Goal: Information Seeking & Learning: Learn about a topic

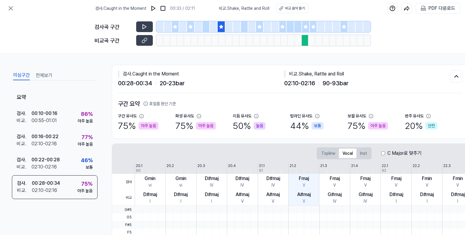
scroll to position [152, 0]
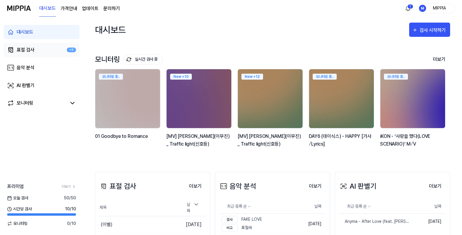
click at [38, 51] on link "표절 검사 +9" at bounding box center [42, 50] width 76 height 14
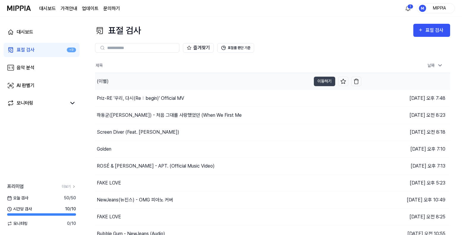
click at [202, 81] on div "(이별)" at bounding box center [203, 81] width 216 height 17
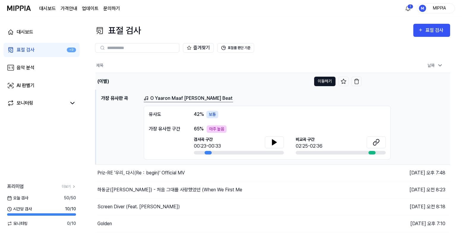
click at [317, 81] on button "이동하기" at bounding box center [324, 82] width 21 height 10
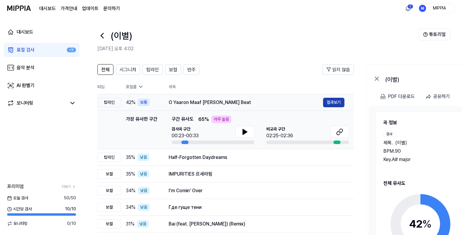
click at [325, 100] on button "결과보기" at bounding box center [333, 103] width 21 height 10
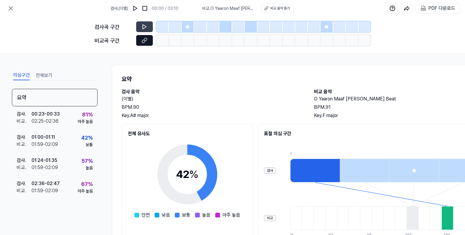
click at [146, 39] on icon at bounding box center [144, 40] width 6 height 6
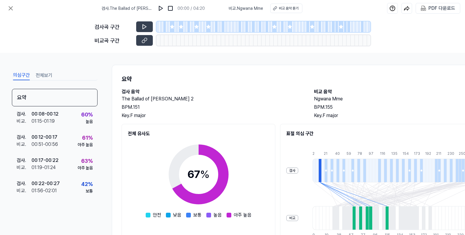
click at [173, 30] on div at bounding box center [172, 26] width 5 height 11
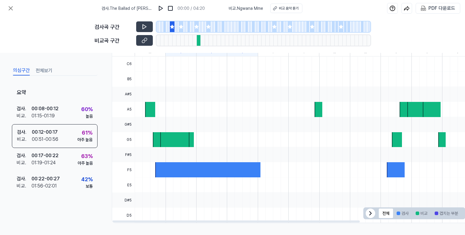
scroll to position [151, 0]
click at [147, 31] on button at bounding box center [144, 26] width 17 height 11
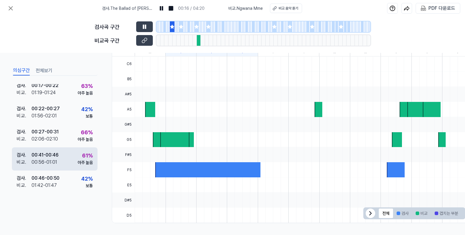
scroll to position [77, 0]
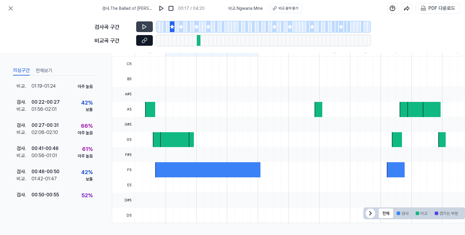
click at [151, 41] on button at bounding box center [144, 40] width 17 height 11
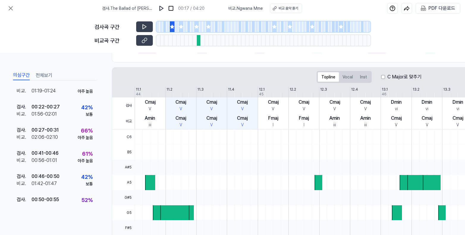
scroll to position [72, 0]
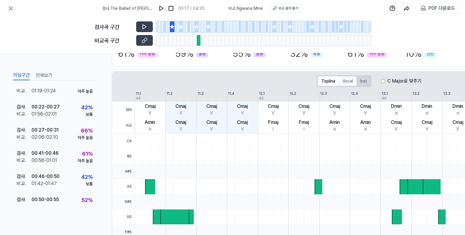
click at [350, 83] on button "Vocal" at bounding box center [348, 81] width 18 height 10
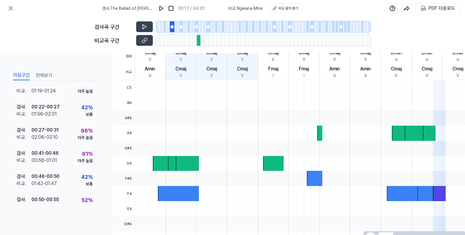
scroll to position [119, 0]
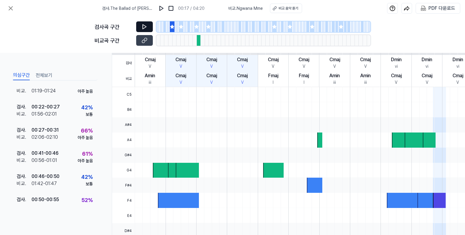
click at [146, 26] on icon at bounding box center [144, 27] width 6 height 6
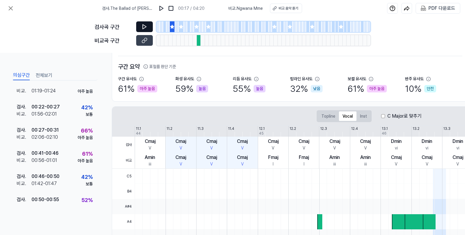
scroll to position [0, 0]
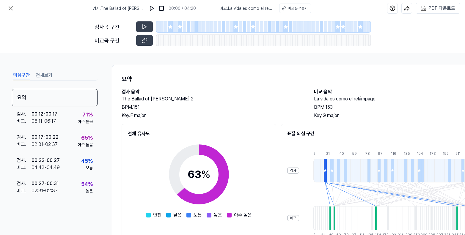
click at [171, 29] on div at bounding box center [170, 26] width 5 height 11
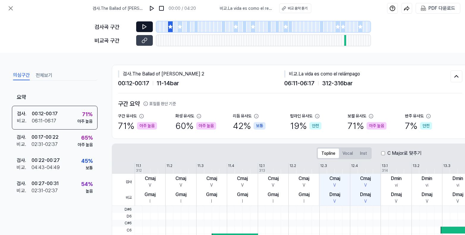
click at [144, 28] on icon at bounding box center [145, 27] width 4 height 4
click at [157, 30] on div at bounding box center [158, 26] width 4 height 11
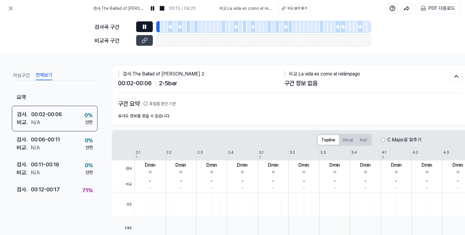
click at [45, 78] on button "전체보기" at bounding box center [44, 76] width 17 height 10
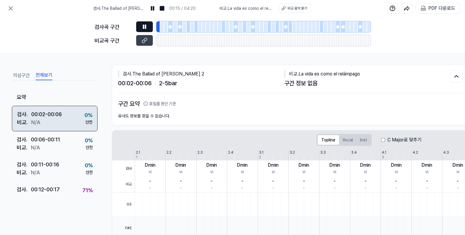
click at [64, 110] on div "검사 . 00:02 - 00:06 비교 . N/A 0 % 안전" at bounding box center [55, 119] width 86 height 26
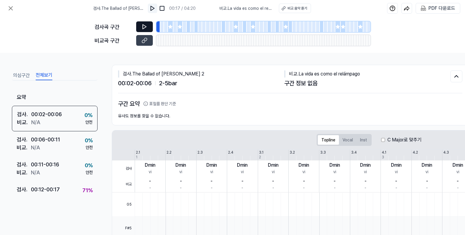
click at [154, 10] on img at bounding box center [152, 8] width 6 height 6
click at [160, 29] on div at bounding box center [162, 26] width 4 height 11
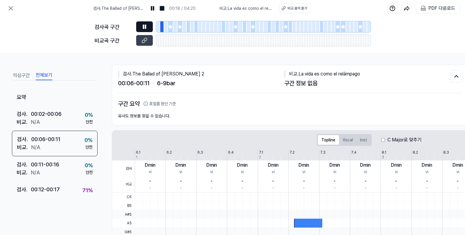
click at [158, 29] on div at bounding box center [158, 26] width 4 height 11
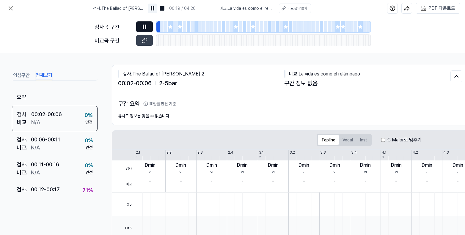
click at [152, 7] on img at bounding box center [152, 8] width 6 height 6
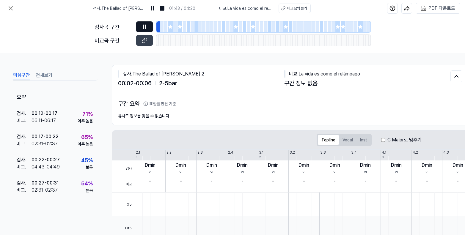
click at [21, 74] on button "의심구간" at bounding box center [21, 76] width 17 height 10
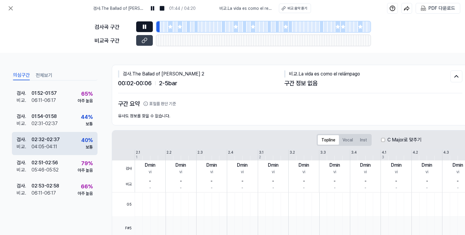
scroll to position [276, 0]
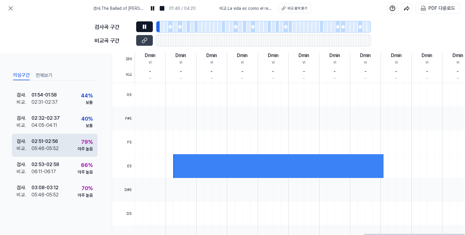
click at [70, 140] on div "검사 . 02:51 - 02:56 비교 . 05:46 - 05:52 79 % 아주 높음" at bounding box center [55, 145] width 86 height 23
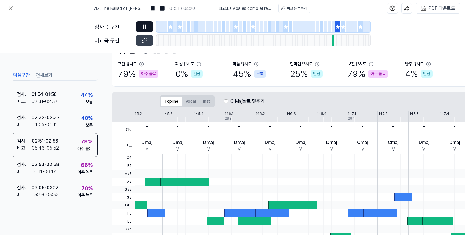
scroll to position [0, 0]
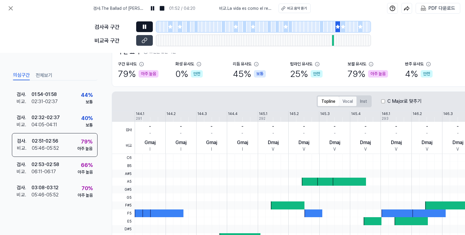
click at [348, 103] on button "Vocal" at bounding box center [348, 102] width 18 height 10
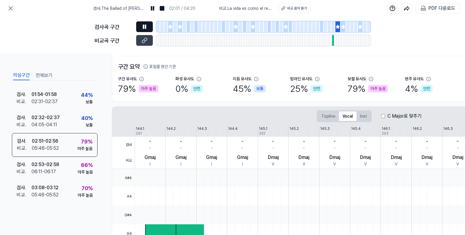
scroll to position [35, 0]
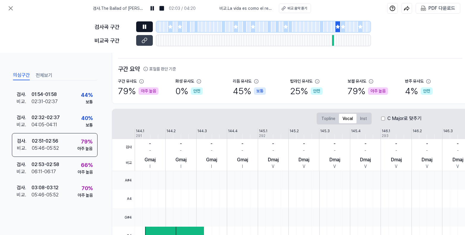
click at [145, 30] on button at bounding box center [144, 26] width 17 height 11
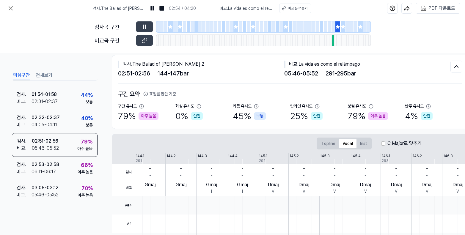
scroll to position [0, 0]
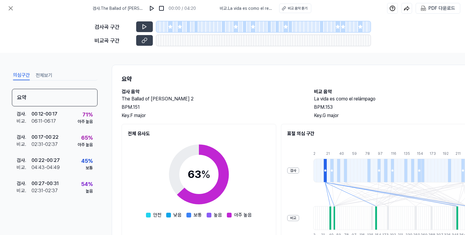
click at [167, 31] on div at bounding box center [166, 26] width 4 height 11
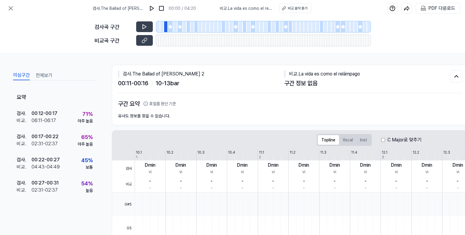
click at [169, 31] on div at bounding box center [170, 26] width 5 height 11
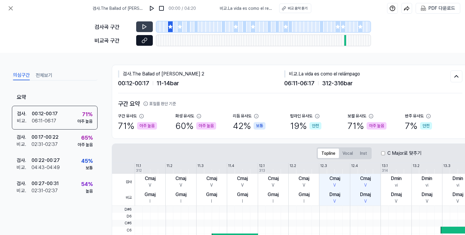
click at [149, 42] on button at bounding box center [144, 40] width 17 height 11
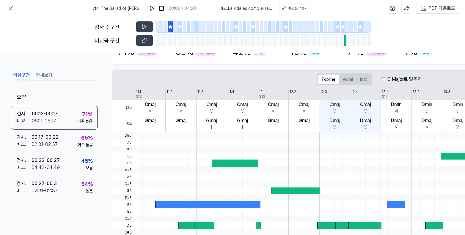
scroll to position [74, 0]
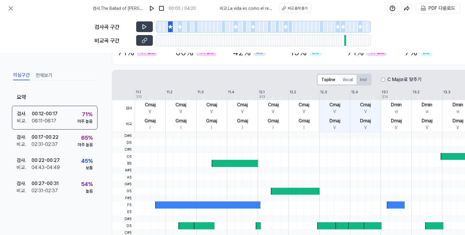
click at [352, 80] on button "Vocal" at bounding box center [348, 80] width 18 height 10
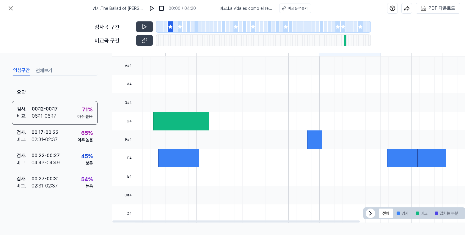
scroll to position [138, 0]
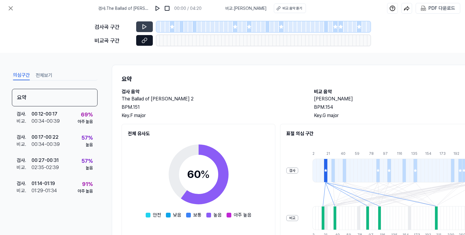
click at [150, 40] on button at bounding box center [144, 40] width 17 height 11
click at [175, 28] on div at bounding box center [177, 26] width 4 height 11
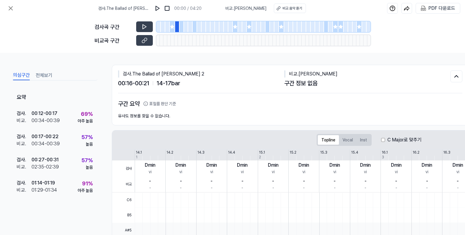
click at [173, 30] on div at bounding box center [172, 26] width 5 height 11
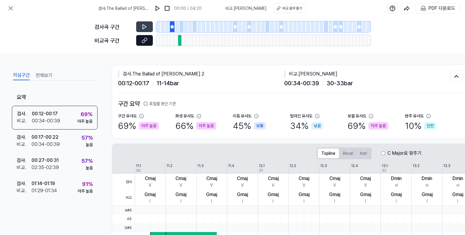
click at [146, 39] on icon at bounding box center [144, 40] width 6 height 6
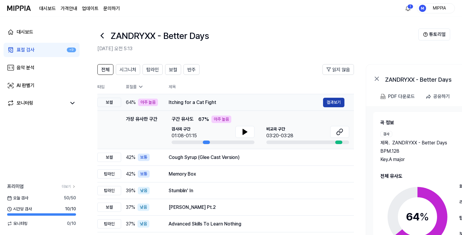
click at [326, 104] on button "결과보기" at bounding box center [333, 103] width 21 height 10
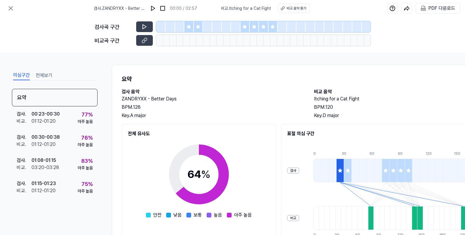
click at [189, 30] on div at bounding box center [188, 26] width 9 height 11
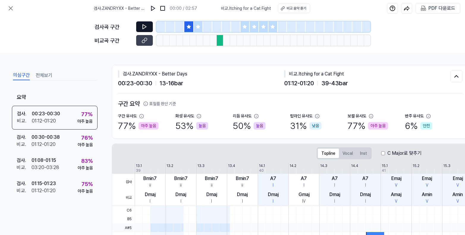
click at [145, 30] on button at bounding box center [144, 26] width 17 height 11
click at [343, 154] on button "Vocal" at bounding box center [348, 154] width 18 height 10
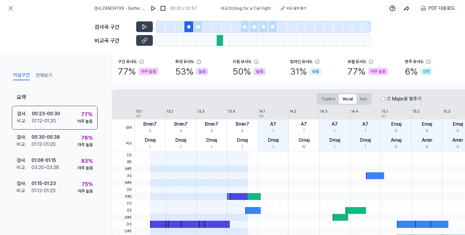
scroll to position [42, 0]
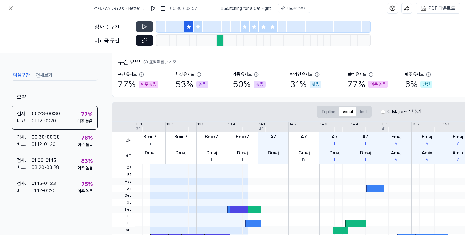
click at [146, 41] on icon at bounding box center [144, 40] width 6 height 6
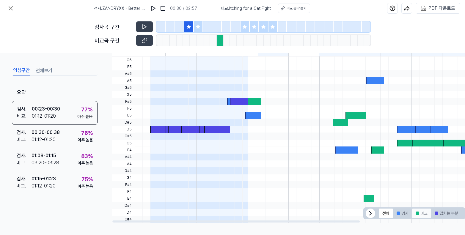
click at [425, 212] on button "비교" at bounding box center [421, 214] width 19 height 10
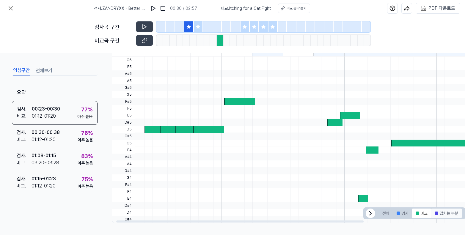
scroll to position [0, 0]
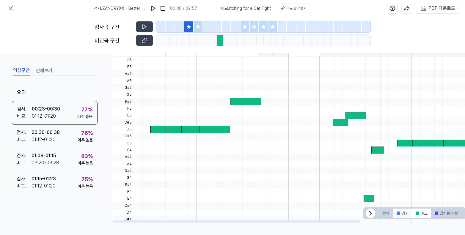
click at [405, 214] on button "검사" at bounding box center [402, 214] width 19 height 10
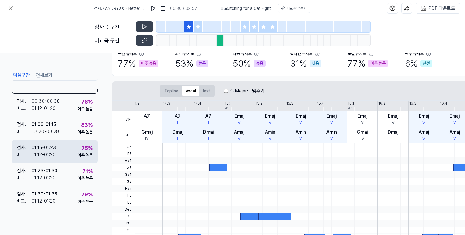
scroll to position [39, 0]
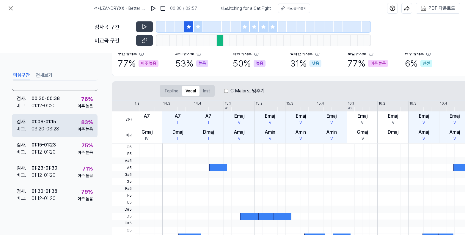
click at [78, 130] on div "아주 높음" at bounding box center [85, 129] width 15 height 6
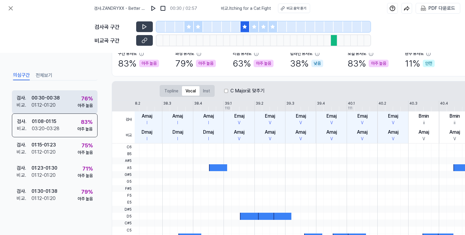
click at [83, 105] on div "아주 높음" at bounding box center [85, 106] width 15 height 6
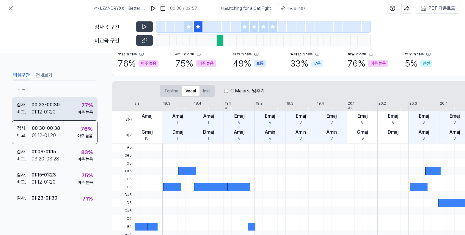
scroll to position [0, 0]
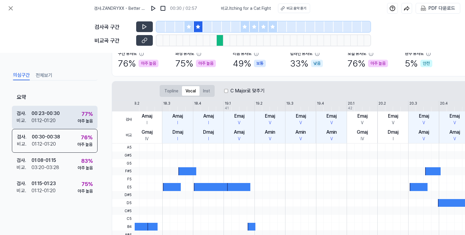
click at [78, 110] on div "77 % 아주 높음" at bounding box center [85, 117] width 15 height 14
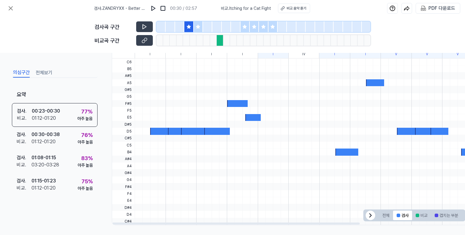
scroll to position [152, 0]
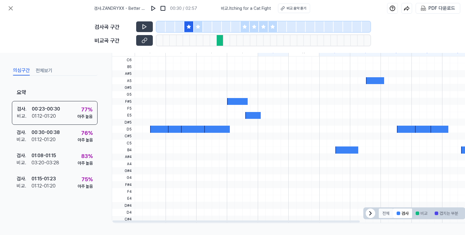
click at [384, 209] on button "전체" at bounding box center [386, 214] width 14 height 10
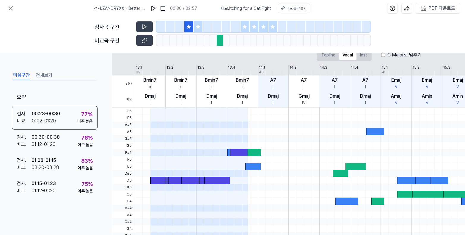
scroll to position [98, 0]
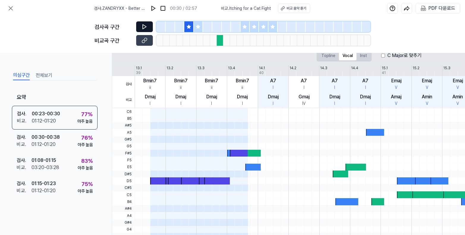
click at [144, 29] on icon at bounding box center [144, 27] width 6 height 6
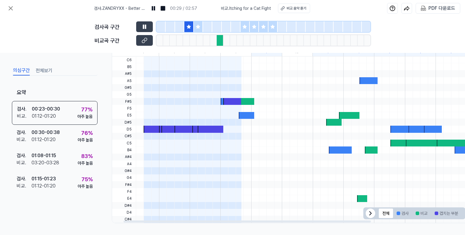
scroll to position [0, 0]
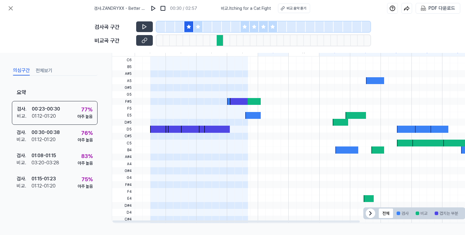
click at [196, 27] on icon at bounding box center [198, 26] width 5 height 5
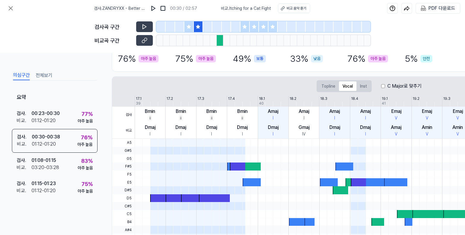
scroll to position [67, 0]
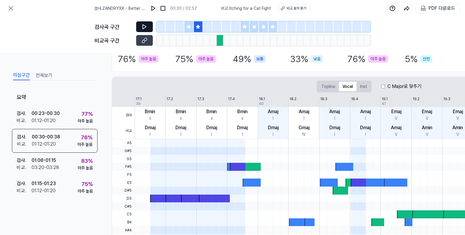
click at [145, 31] on button at bounding box center [144, 26] width 17 height 11
click at [247, 28] on div at bounding box center [244, 26] width 9 height 11
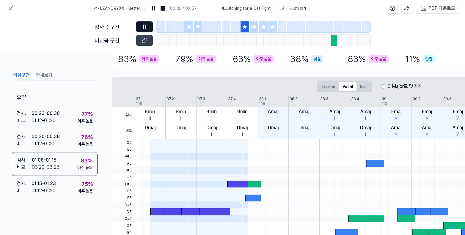
click at [142, 27] on icon at bounding box center [144, 27] width 6 height 6
drag, startPoint x: 142, startPoint y: 27, endPoint x: 145, endPoint y: 28, distance: 3.2
click at [145, 28] on icon at bounding box center [144, 27] width 6 height 6
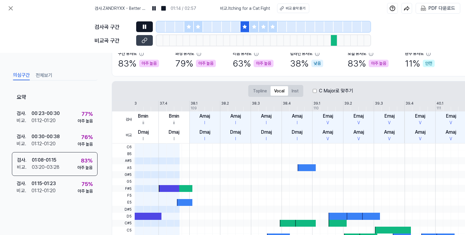
scroll to position [65, 0]
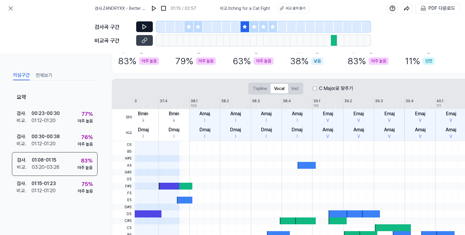
click at [187, 28] on icon at bounding box center [189, 27] width 4 height 4
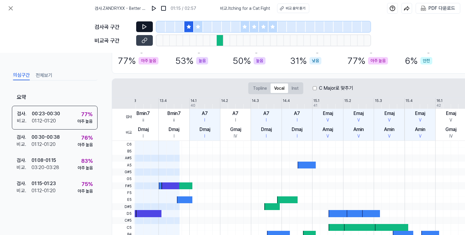
scroll to position [32, 0]
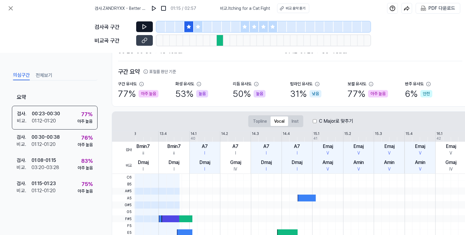
click at [146, 29] on icon at bounding box center [144, 27] width 6 height 6
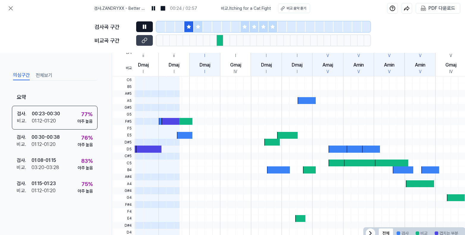
scroll to position [0, 0]
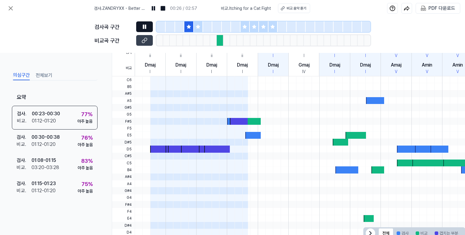
click at [147, 26] on button at bounding box center [144, 26] width 17 height 11
click at [146, 28] on icon at bounding box center [144, 27] width 6 height 6
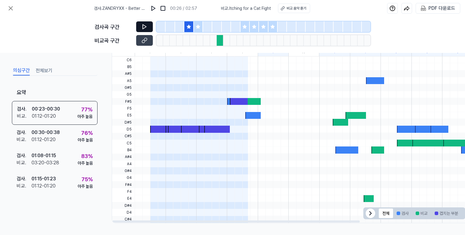
scroll to position [152, 0]
click at [406, 213] on button "검사" at bounding box center [402, 214] width 19 height 10
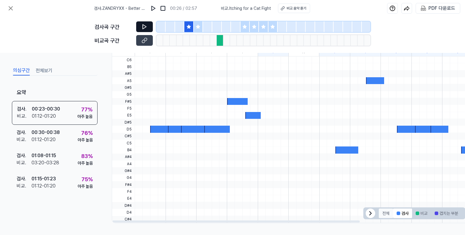
click at [380, 212] on button "전체" at bounding box center [386, 214] width 14 height 10
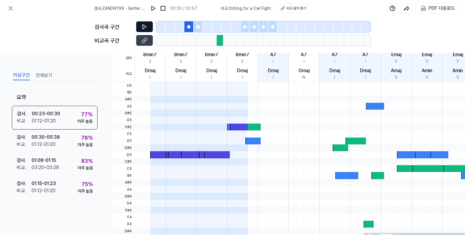
scroll to position [124, 0]
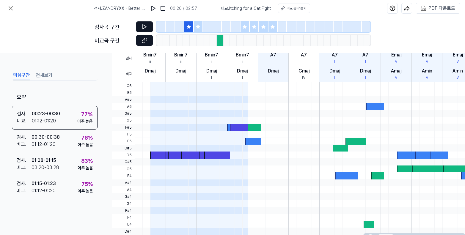
click at [147, 42] on icon at bounding box center [144, 40] width 6 height 6
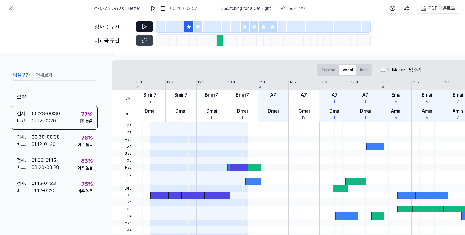
scroll to position [84, 0]
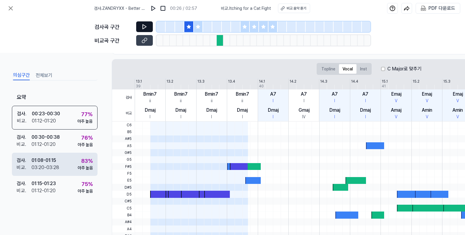
click at [58, 163] on div "검사 . 01:08 - 01:15" at bounding box center [38, 160] width 42 height 7
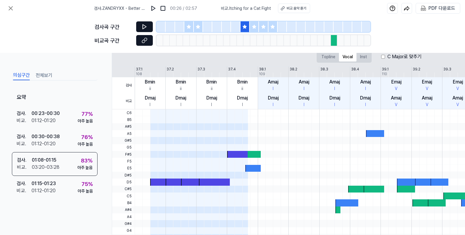
scroll to position [96, 0]
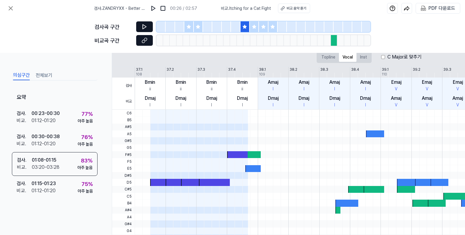
click at [146, 42] on icon at bounding box center [144, 40] width 6 height 6
click at [132, 28] on div "검사곡 구간" at bounding box center [113, 27] width 38 height 8
click at [143, 27] on icon at bounding box center [145, 27] width 4 height 4
click at [144, 23] on button at bounding box center [144, 26] width 17 height 11
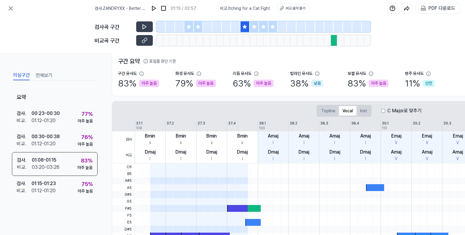
scroll to position [117, 0]
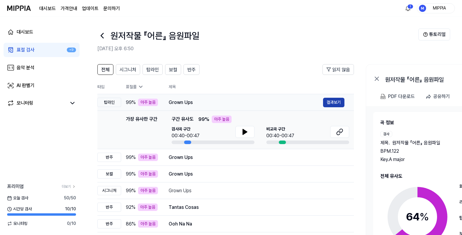
click at [338, 103] on button "결과보기" at bounding box center [333, 103] width 21 height 10
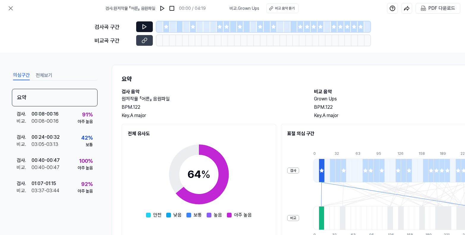
click at [144, 27] on icon at bounding box center [144, 27] width 6 height 6
click at [145, 27] on icon at bounding box center [144, 27] width 6 height 6
click at [143, 28] on icon at bounding box center [145, 27] width 4 height 4
click at [164, 8] on img at bounding box center [162, 8] width 6 height 6
click at [148, 43] on button at bounding box center [144, 40] width 17 height 11
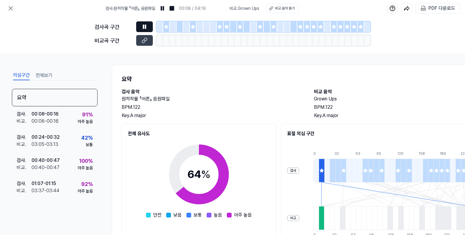
click at [144, 28] on icon at bounding box center [143, 27] width 1 height 4
click at [144, 40] on icon at bounding box center [144, 40] width 6 height 6
click at [242, 90] on h2 "검사 음악" at bounding box center [212, 91] width 180 height 7
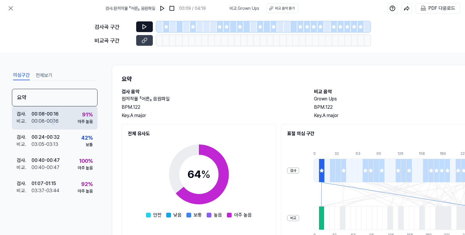
click at [52, 120] on div "00:08 - 00:16" at bounding box center [44, 121] width 27 height 7
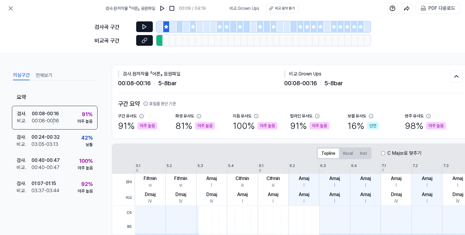
click at [146, 39] on icon at bounding box center [144, 40] width 6 height 6
click at [143, 24] on icon at bounding box center [144, 27] width 6 height 6
click at [143, 27] on icon at bounding box center [143, 27] width 1 height 4
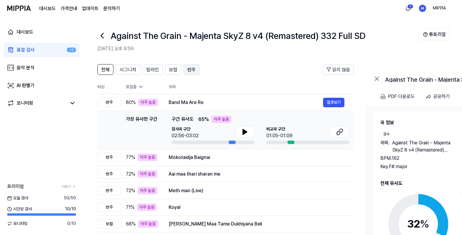
click at [188, 69] on span "반주" at bounding box center [191, 69] width 8 height 7
click at [115, 67] on div "전체 시그니처 탑라인 보컬 반주" at bounding box center [148, 69] width 102 height 11
click at [111, 70] on button "전체" at bounding box center [105, 69] width 16 height 11
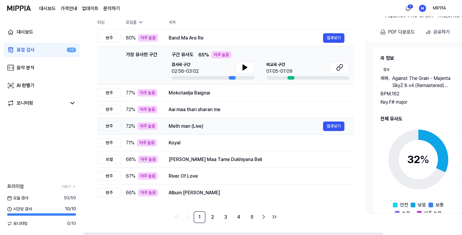
scroll to position [63, 0]
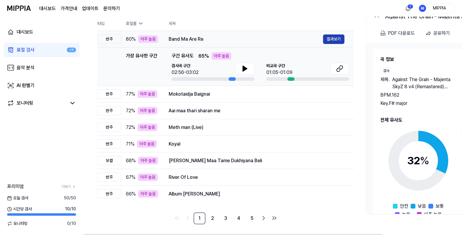
click at [338, 39] on button "결과보기" at bounding box center [333, 39] width 21 height 10
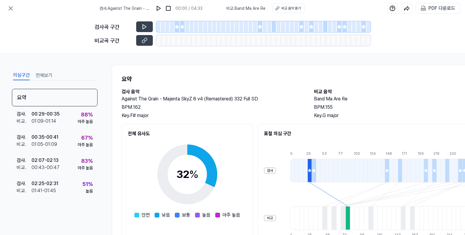
click at [17, 9] on div "검사 . Against The Grain - Majenta SkyZ 8 v4 (Remastered) 332 Full SD 00:00 / 04:…" at bounding box center [232, 8] width 465 height 17
click at [9, 9] on icon at bounding box center [10, 8] width 7 height 7
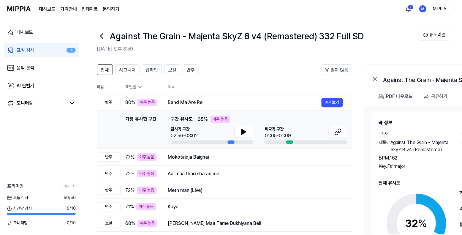
scroll to position [63, 0]
